Goal: Information Seeking & Learning: Learn about a topic

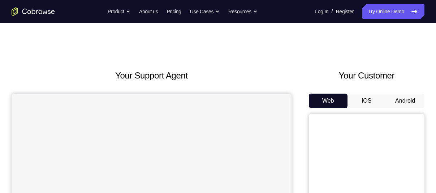
click at [403, 101] on button "Android" at bounding box center [404, 101] width 39 height 14
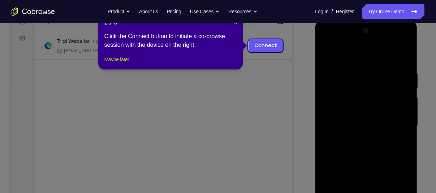
click at [128, 64] on button "Maybe later" at bounding box center [116, 59] width 25 height 9
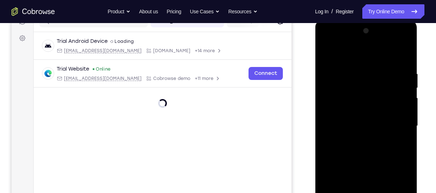
scroll to position [156, 0]
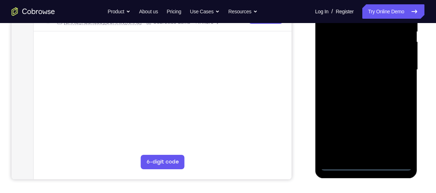
click at [363, 164] on div at bounding box center [365, 70] width 91 height 202
click at [399, 136] on div at bounding box center [365, 70] width 91 height 202
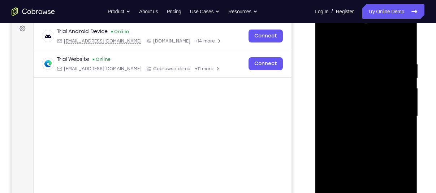
scroll to position [109, 0]
click at [337, 35] on div at bounding box center [365, 117] width 91 height 202
click at [396, 114] on div at bounding box center [365, 117] width 91 height 202
click at [358, 129] on div at bounding box center [365, 117] width 91 height 202
click at [377, 121] on div at bounding box center [365, 117] width 91 height 202
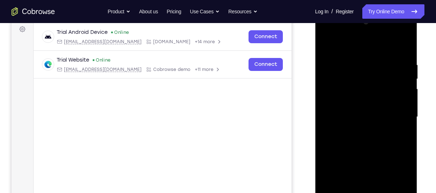
click at [348, 97] on div at bounding box center [365, 117] width 91 height 202
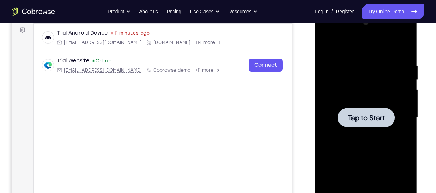
scroll to position [110, 0]
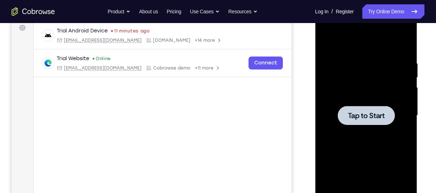
click at [363, 141] on div at bounding box center [365, 116] width 91 height 202
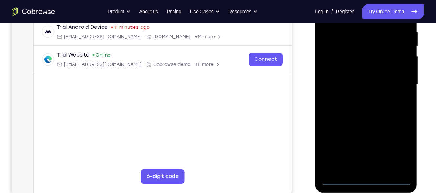
scroll to position [142, 0]
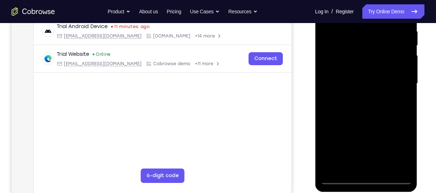
click at [367, 179] on div at bounding box center [365, 84] width 91 height 202
click at [389, 180] on div at bounding box center [365, 84] width 91 height 202
click at [367, 178] on div at bounding box center [365, 84] width 91 height 202
click at [400, 151] on div at bounding box center [365, 84] width 91 height 202
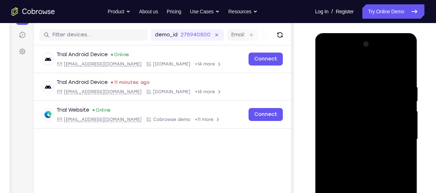
scroll to position [85, 0]
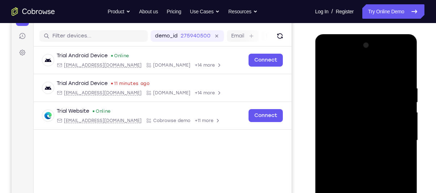
click at [341, 65] on div at bounding box center [365, 141] width 91 height 202
click at [363, 100] on div at bounding box center [365, 141] width 91 height 202
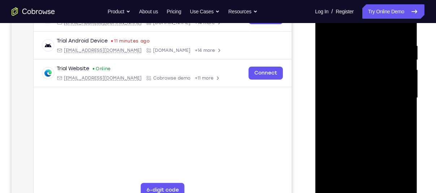
click at [358, 161] on div at bounding box center [365, 98] width 91 height 202
click at [332, 108] on div at bounding box center [365, 98] width 91 height 202
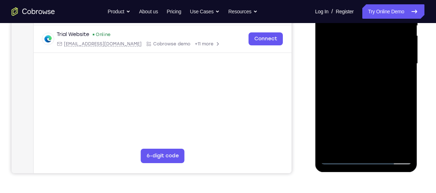
scroll to position [101, 0]
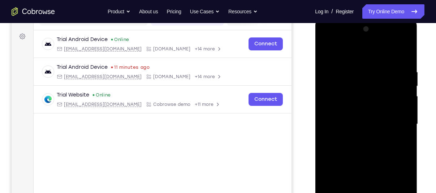
drag, startPoint x: 368, startPoint y: 101, endPoint x: 386, endPoint y: 27, distance: 76.4
click at [386, 27] on div at bounding box center [365, 124] width 91 height 202
drag, startPoint x: 366, startPoint y: 114, endPoint x: 383, endPoint y: 45, distance: 71.3
click at [383, 45] on div at bounding box center [365, 124] width 91 height 202
drag, startPoint x: 363, startPoint y: 117, endPoint x: 373, endPoint y: 63, distance: 54.8
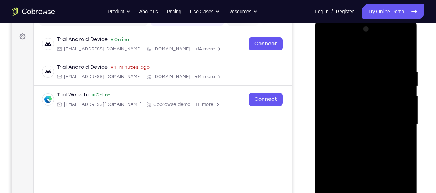
click at [373, 63] on div at bounding box center [365, 124] width 91 height 202
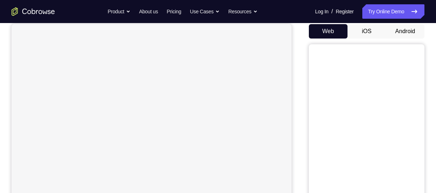
scroll to position [73, 0]
click at [410, 32] on button "Android" at bounding box center [404, 28] width 39 height 14
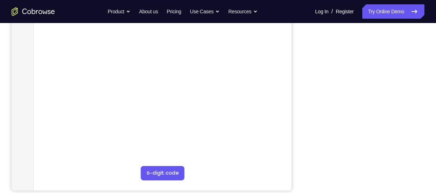
scroll to position [147, 0]
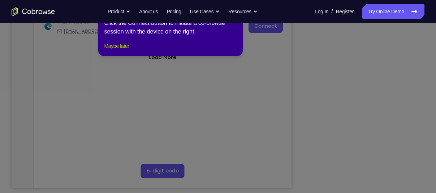
click at [127, 51] on button "Maybe later" at bounding box center [116, 46] width 25 height 9
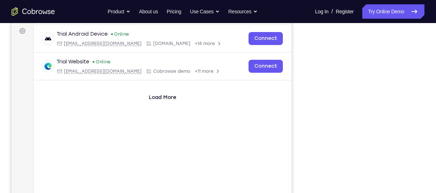
scroll to position [105, 0]
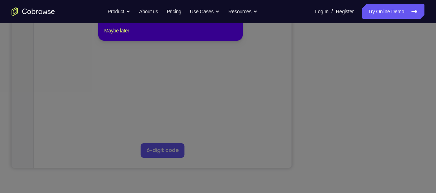
scroll to position [170, 0]
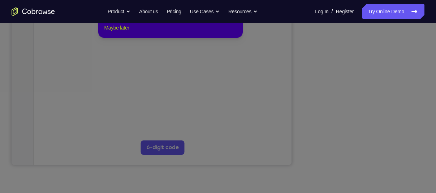
drag, startPoint x: 122, startPoint y: 38, endPoint x: 252, endPoint y: 180, distance: 192.9
click at [122, 32] on button "Maybe later" at bounding box center [116, 27] width 25 height 9
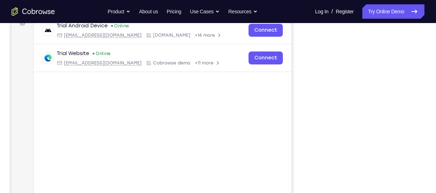
scroll to position [114, 0]
